Goal: Information Seeking & Learning: Learn about a topic

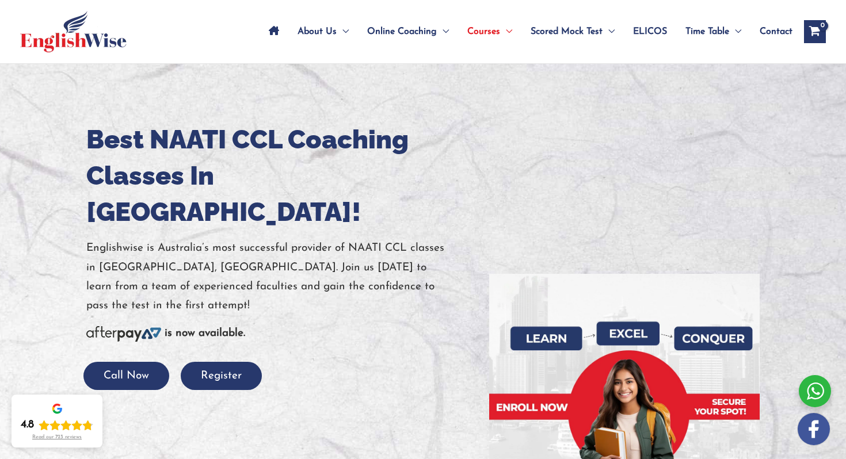
scroll to position [51, 0]
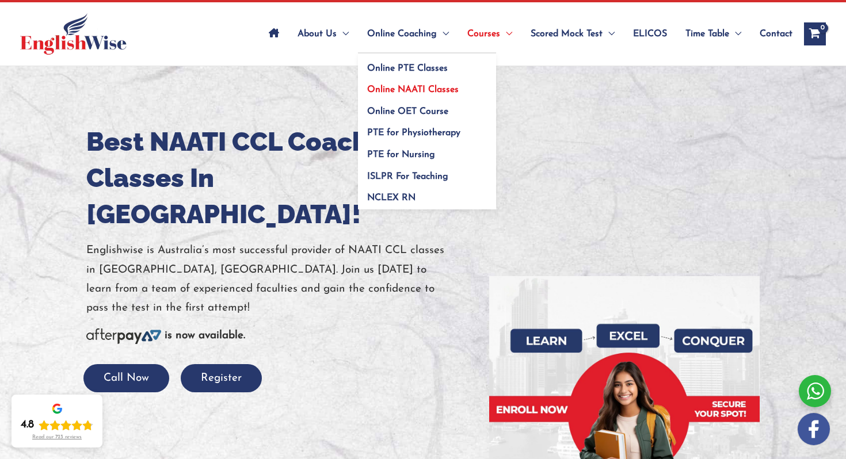
click at [419, 90] on span "Online NAATI Classes" at bounding box center [413, 89] width 92 height 9
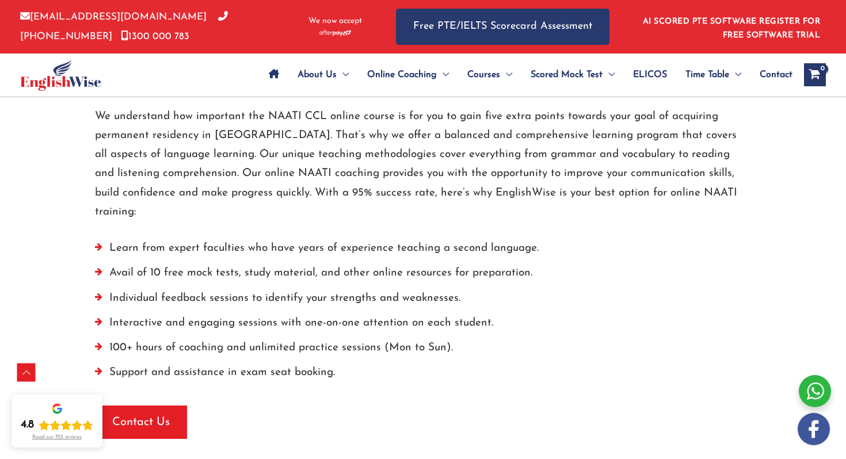
scroll to position [2178, 0]
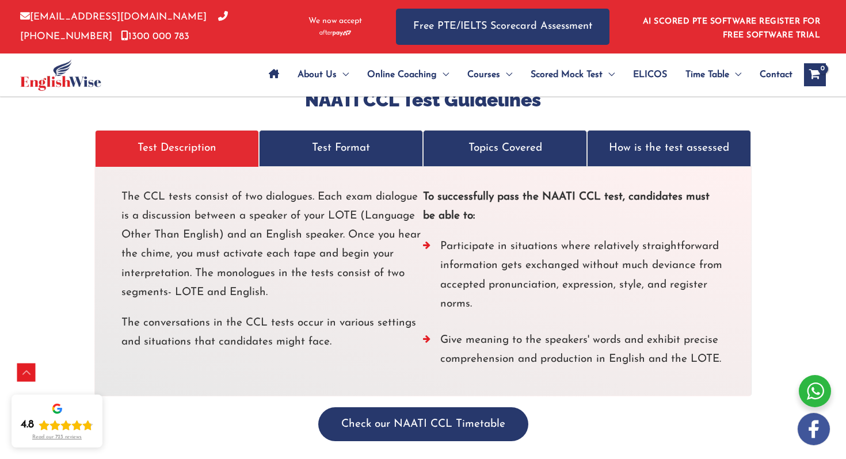
click at [341, 139] on p "Test Format" at bounding box center [341, 148] width 140 height 19
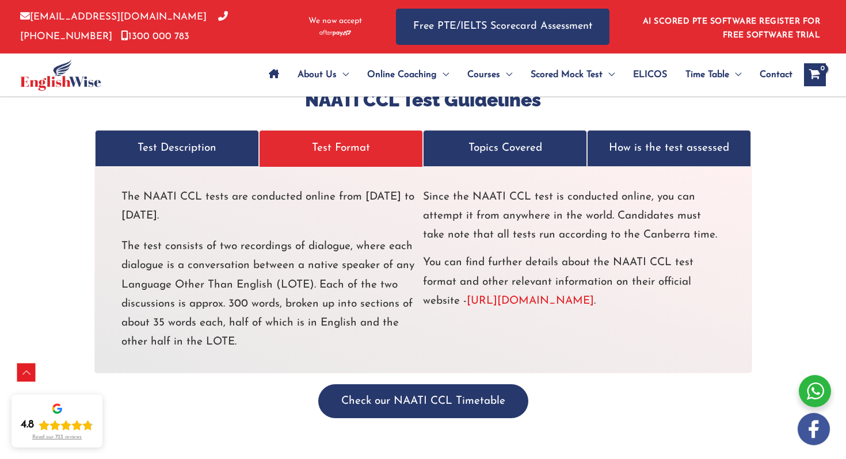
click at [480, 139] on p "Topics Covered" at bounding box center [505, 148] width 140 height 19
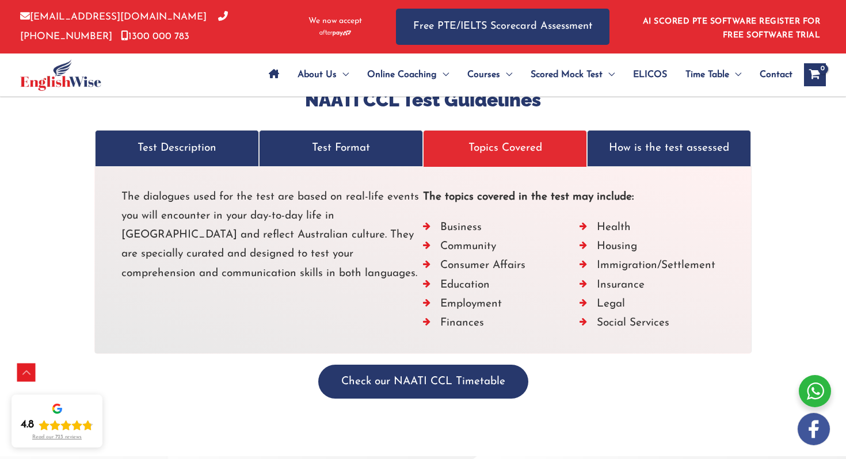
click at [343, 139] on p "Test Format" at bounding box center [341, 148] width 140 height 19
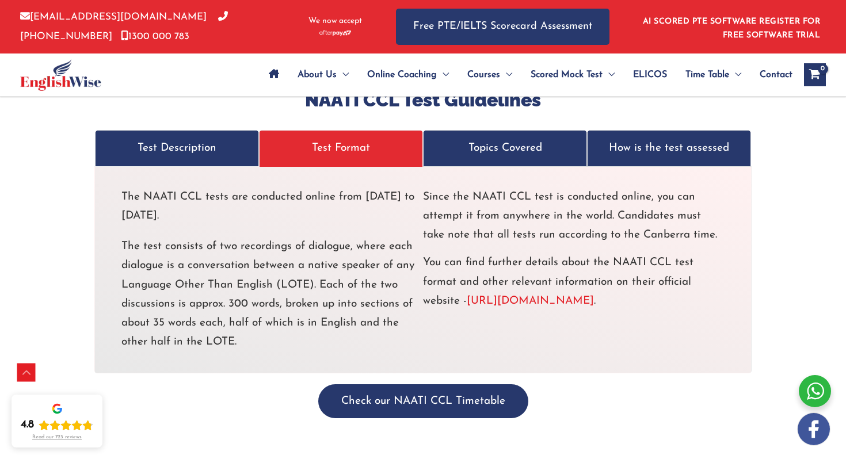
click at [500, 139] on p "Topics Covered" at bounding box center [505, 148] width 140 height 19
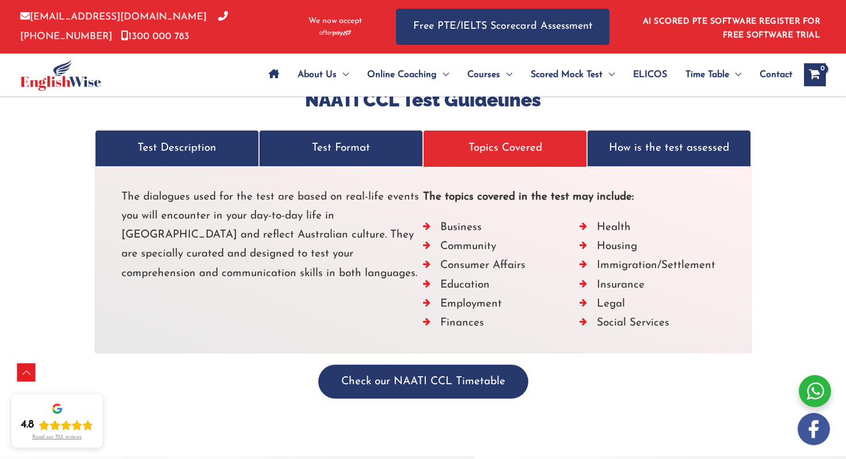
click at [333, 139] on p "Test Format" at bounding box center [341, 148] width 140 height 19
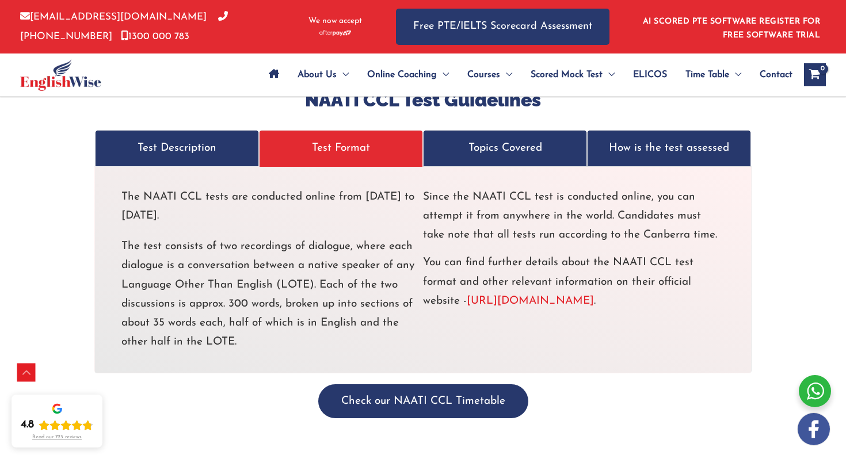
click at [647, 139] on p "How is the test assessed" at bounding box center [669, 148] width 140 height 19
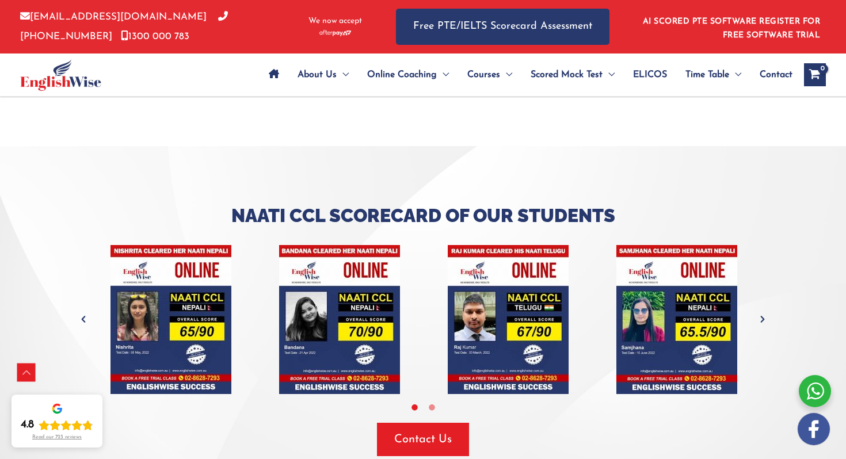
scroll to position [2339, 0]
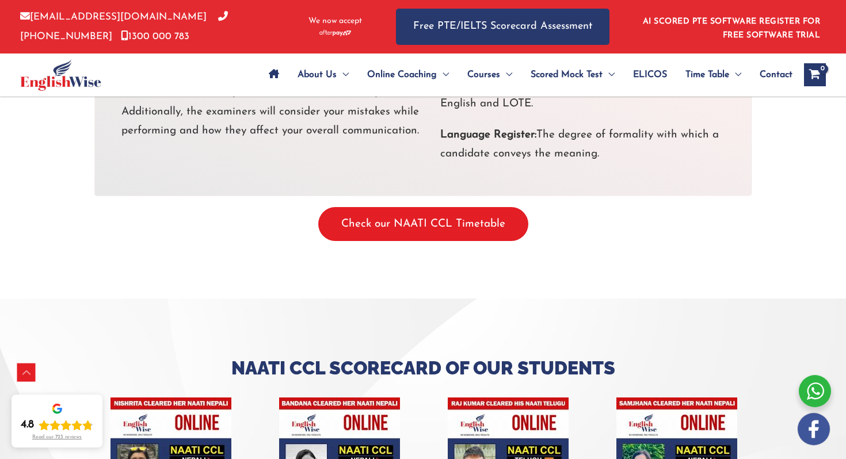
click at [417, 212] on button "Check our NAATI CCL Timetable" at bounding box center [423, 224] width 210 height 34
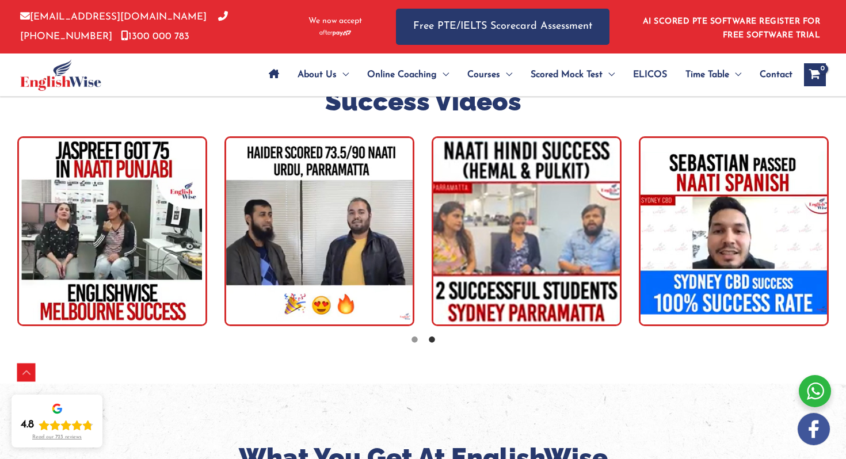
scroll to position [1928, 0]
